Goal: Task Accomplishment & Management: Use online tool/utility

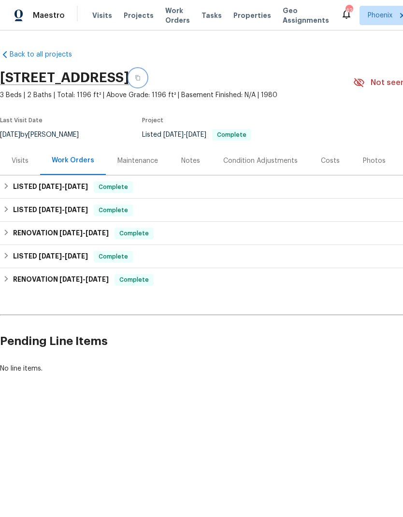
click at [140, 79] on icon "button" at bounding box center [137, 77] width 5 height 5
click at [114, 11] on div "Visits Projects Work Orders Tasks Properties Geo Assignments" at bounding box center [216, 15] width 248 height 19
click at [101, 17] on span "Visits" at bounding box center [102, 16] width 20 height 10
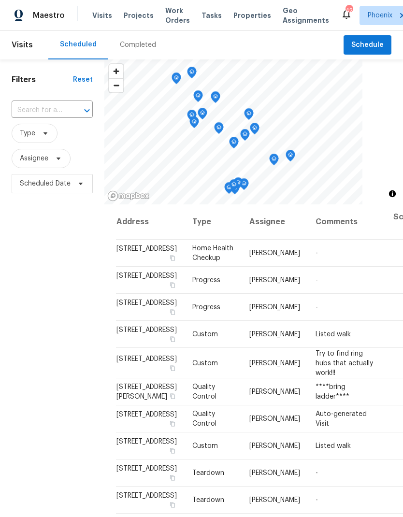
click at [30, 108] on input "text" at bounding box center [39, 110] width 54 height 15
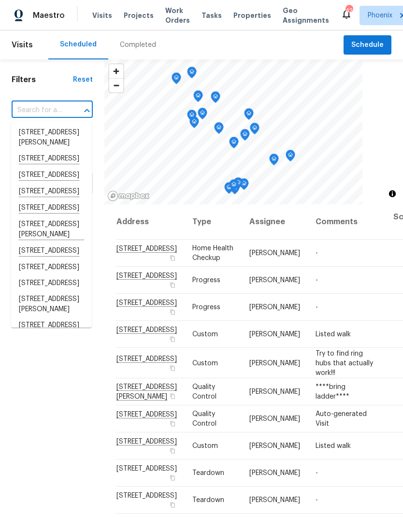
click at [32, 109] on input "text" at bounding box center [39, 110] width 54 height 15
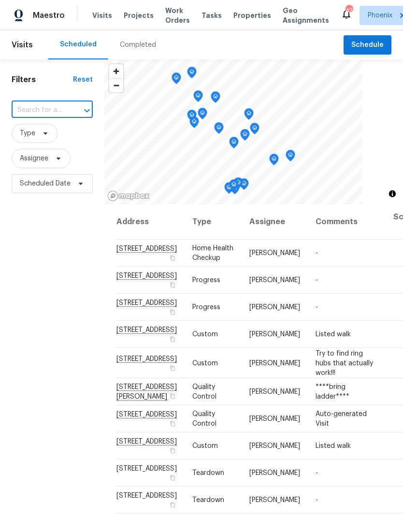
paste input "1913 N Verano Way, Chandler, AZ 85224"
type input "1913 N Verano Way, Chandler, AZ 85224"
click at [29, 131] on li "1913 N Verano Way, Chandler, AZ 85224" at bounding box center [51, 133] width 81 height 16
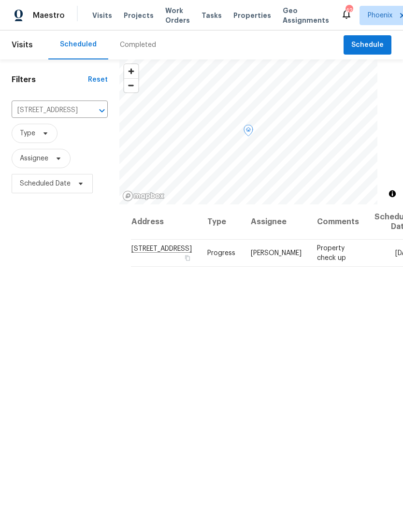
click at [0, 0] on icon at bounding box center [0, 0] width 0 height 0
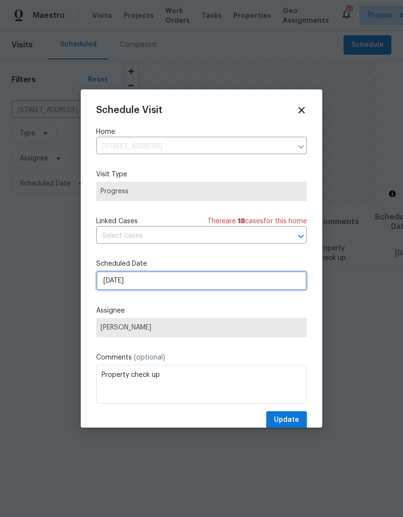
click at [237, 282] on input "9/4/2025" at bounding box center [201, 280] width 211 height 19
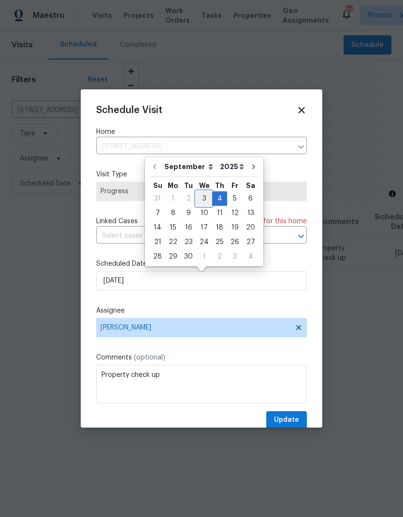
click at [200, 202] on div "3" at bounding box center [204, 199] width 16 height 14
type input "[DATE]"
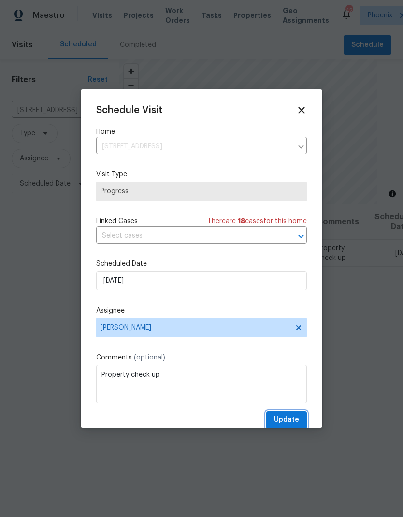
click at [290, 423] on span "Update" at bounding box center [286, 420] width 25 height 12
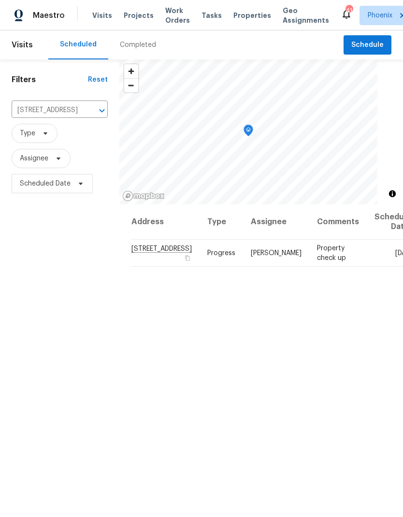
click at [59, 114] on input "1913 N Verano Way, Chandler, AZ 85224" at bounding box center [46, 110] width 69 height 15
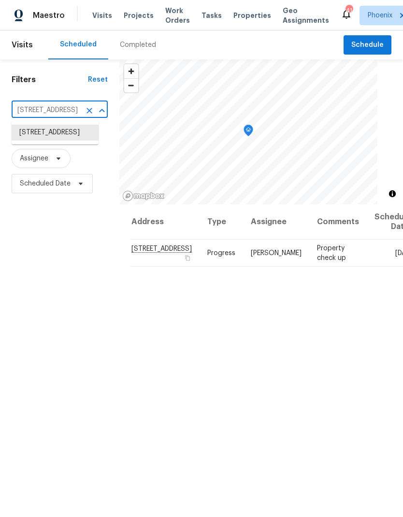
click at [59, 113] on input "1913 N Verano Way, Chandler, AZ 85224" at bounding box center [46, 110] width 69 height 15
paste input "2970 N Oregon St Unit 10, Chandler, AZ 85225"
type input "2970 N Oregon"
click at [55, 140] on li "2970 N Oregon St Unit 10, Chandler, AZ 85225" at bounding box center [55, 138] width 87 height 26
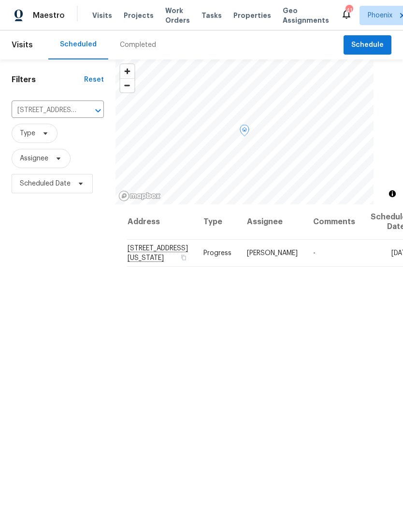
click at [0, 0] on icon at bounding box center [0, 0] width 0 height 0
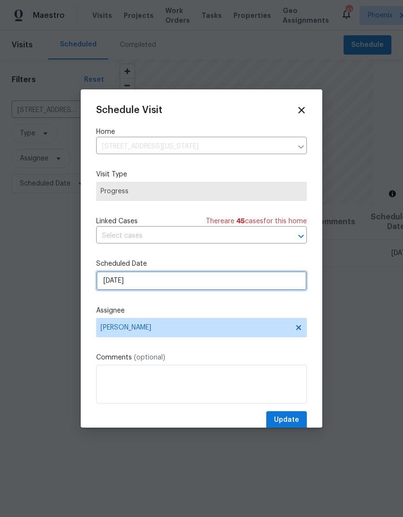
click at [275, 289] on input "9/4/2025" at bounding box center [201, 280] width 211 height 19
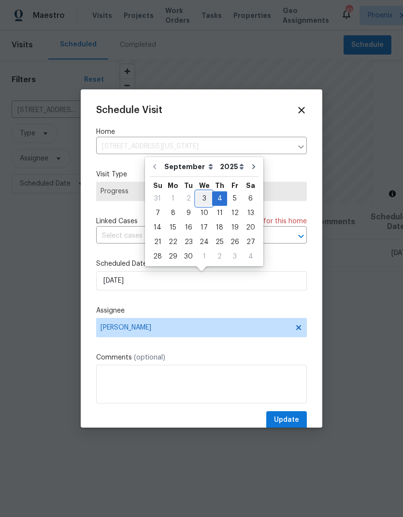
click at [206, 199] on div "3" at bounding box center [204, 199] width 16 height 14
type input "[DATE]"
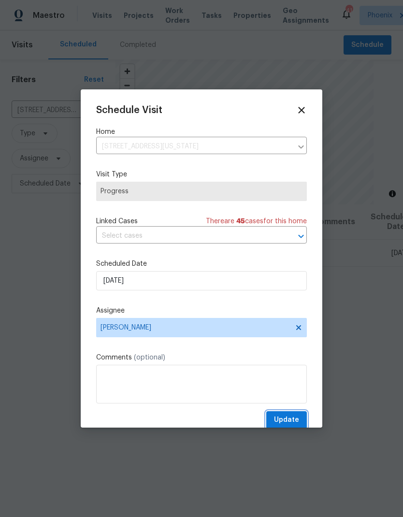
click at [285, 421] on span "Update" at bounding box center [286, 420] width 25 height 12
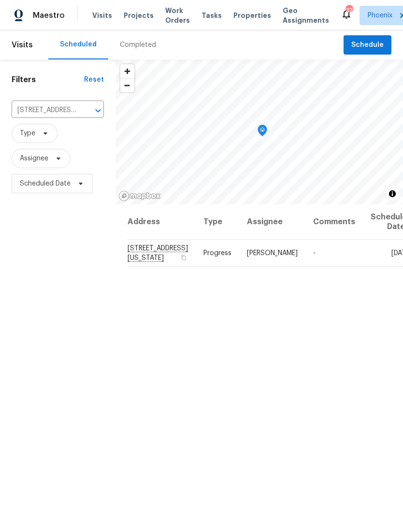
click at [81, 113] on icon "Clear" at bounding box center [86, 111] width 10 height 10
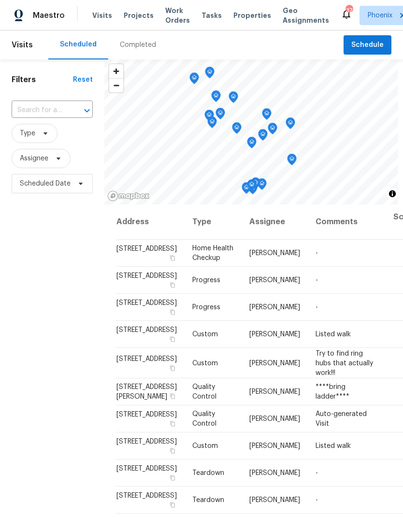
click at [48, 107] on input "text" at bounding box center [39, 110] width 54 height 15
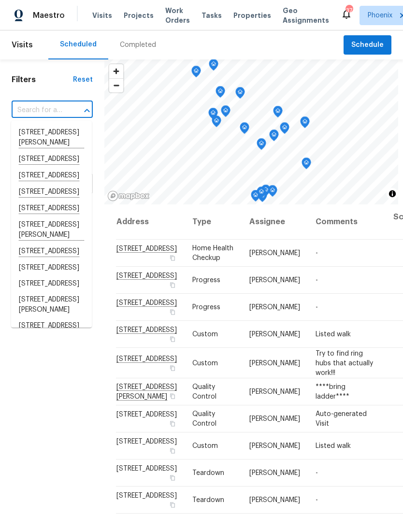
click at [57, 111] on input "text" at bounding box center [39, 110] width 54 height 15
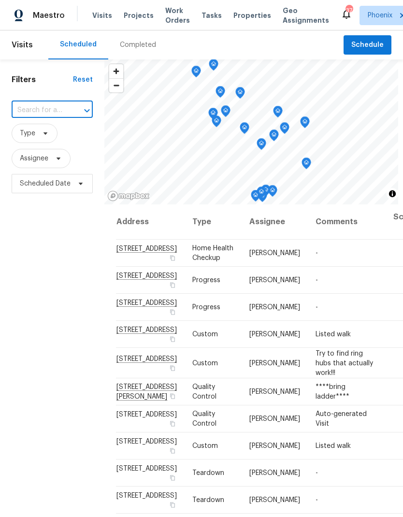
paste input "1488 W Page Ave, Gilbert, AZ 85233"
type input "1488 W Page Ave, Gilbert, AZ 85233"
click at [61, 141] on li "1488 W Page Ave, Gilbert, AZ 85233" at bounding box center [51, 133] width 81 height 16
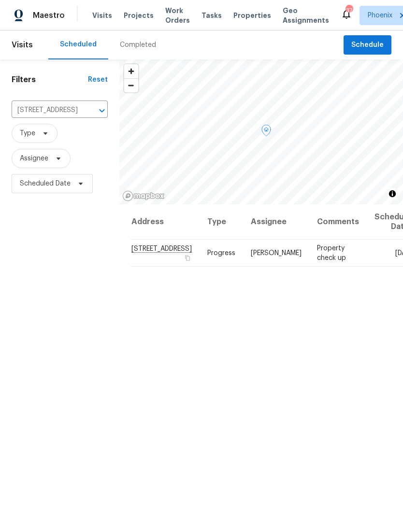
click at [0, 0] on span at bounding box center [0, 0] width 0 height 0
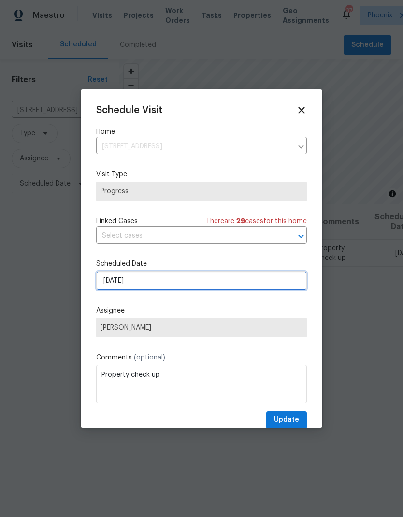
click at [191, 287] on input "9/4/2025" at bounding box center [201, 280] width 211 height 19
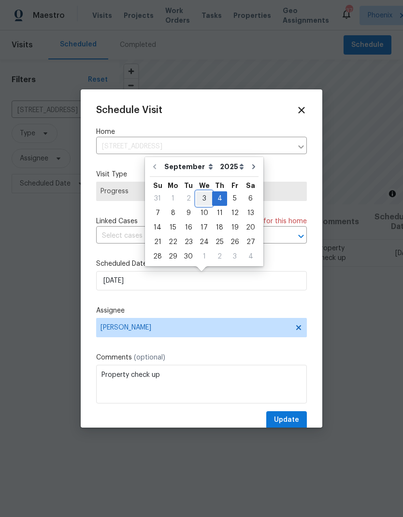
click at [205, 197] on div "3" at bounding box center [204, 199] width 16 height 14
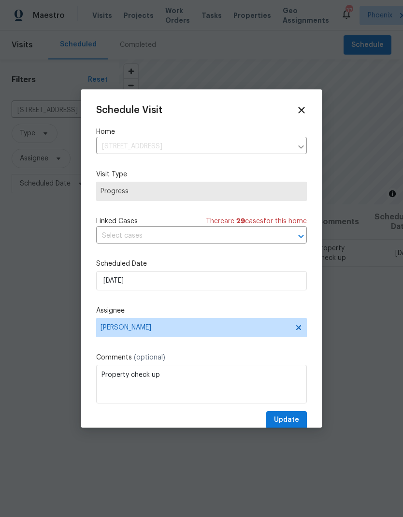
type input "[DATE]"
click at [298, 422] on span "Update" at bounding box center [286, 420] width 25 height 12
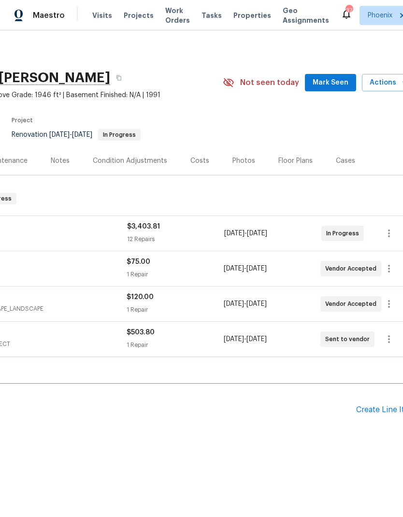
scroll to position [0, 130]
click at [396, 82] on span "Actions" at bounding box center [389, 83] width 38 height 12
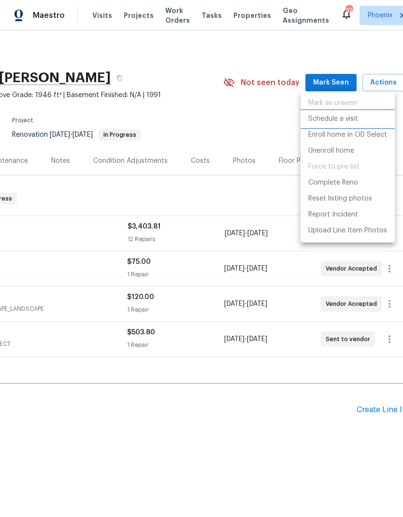
click at [347, 123] on p "Schedule a visit" at bounding box center [333, 119] width 50 height 10
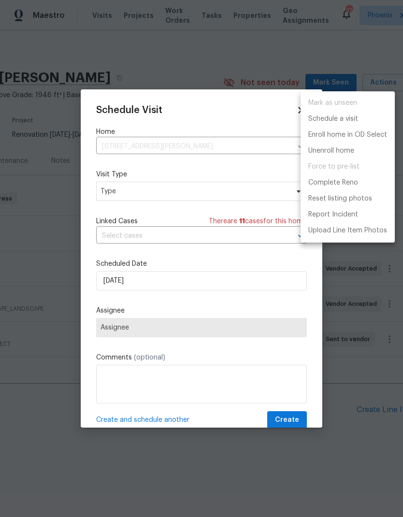
click at [248, 202] on div at bounding box center [201, 258] width 403 height 517
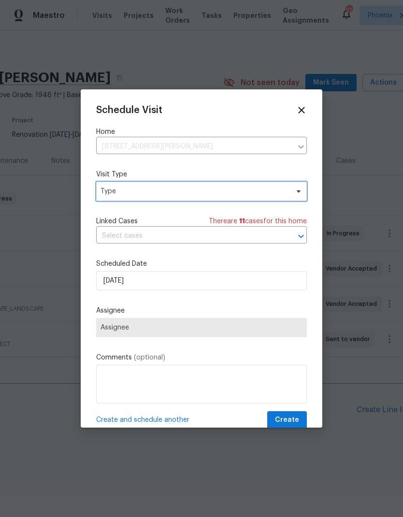
click at [265, 196] on span "Type" at bounding box center [195, 192] width 188 height 10
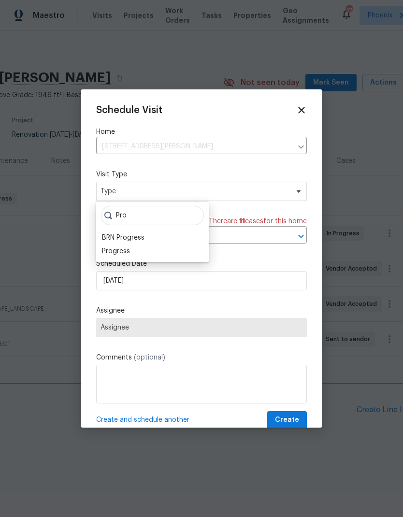
type input "Pro"
click at [111, 254] on div "Progress" at bounding box center [116, 251] width 28 height 10
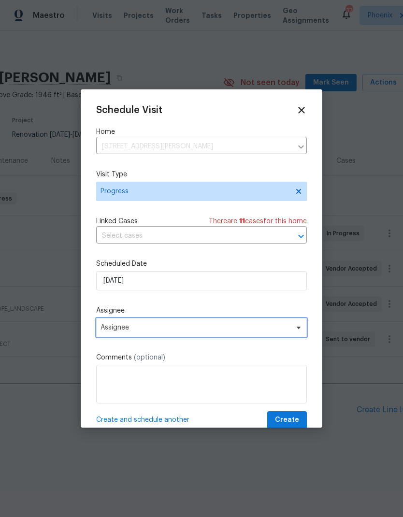
click at [107, 336] on span "Assignee" at bounding box center [201, 327] width 211 height 19
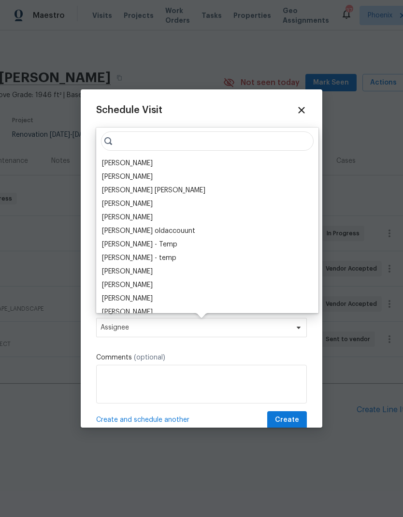
click at [116, 163] on div "[PERSON_NAME]" at bounding box center [127, 164] width 51 height 10
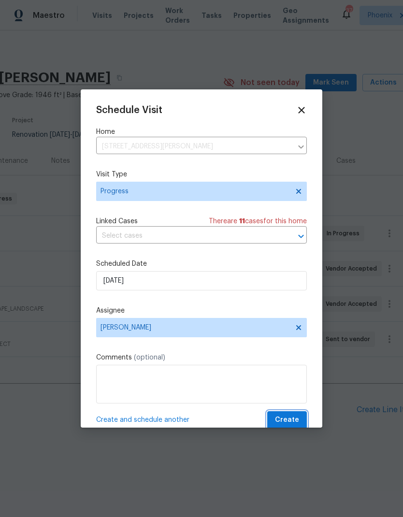
click at [297, 416] on button "Create" at bounding box center [287, 420] width 40 height 18
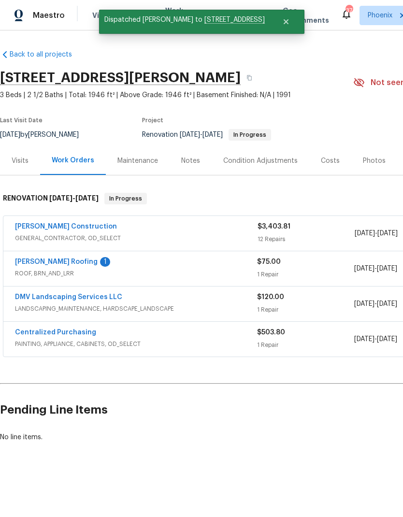
scroll to position [0, 0]
click at [21, 263] on link "[PERSON_NAME] Roofing" at bounding box center [56, 262] width 83 height 7
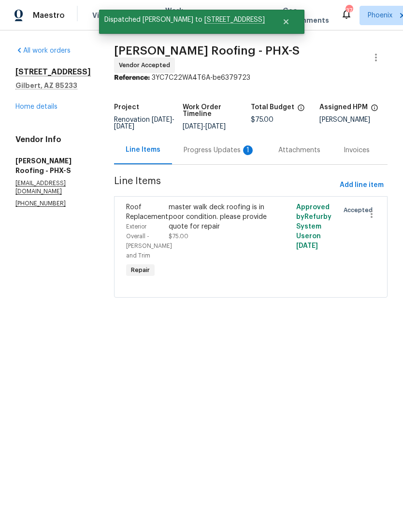
click at [232, 147] on div "Progress Updates 1" at bounding box center [220, 150] width 72 height 10
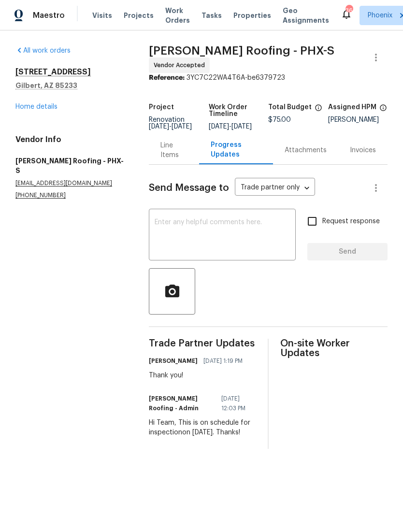
click at [257, 225] on textarea at bounding box center [222, 236] width 135 height 34
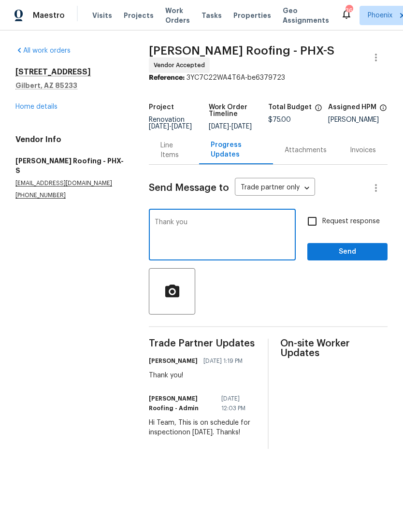
type textarea "Thank you"
click at [361, 250] on span "Send" at bounding box center [347, 252] width 65 height 12
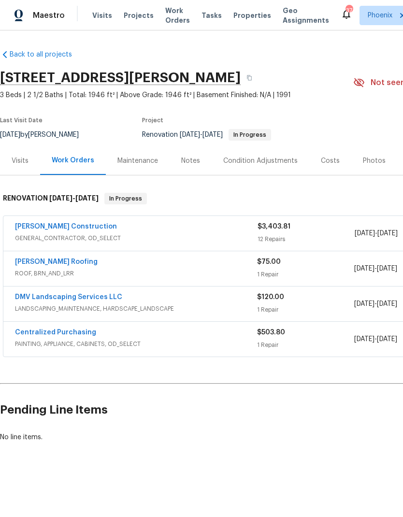
click at [106, 294] on link "DMV Landscaping Services LLC" at bounding box center [68, 297] width 107 height 7
